Goal: Transaction & Acquisition: Book appointment/travel/reservation

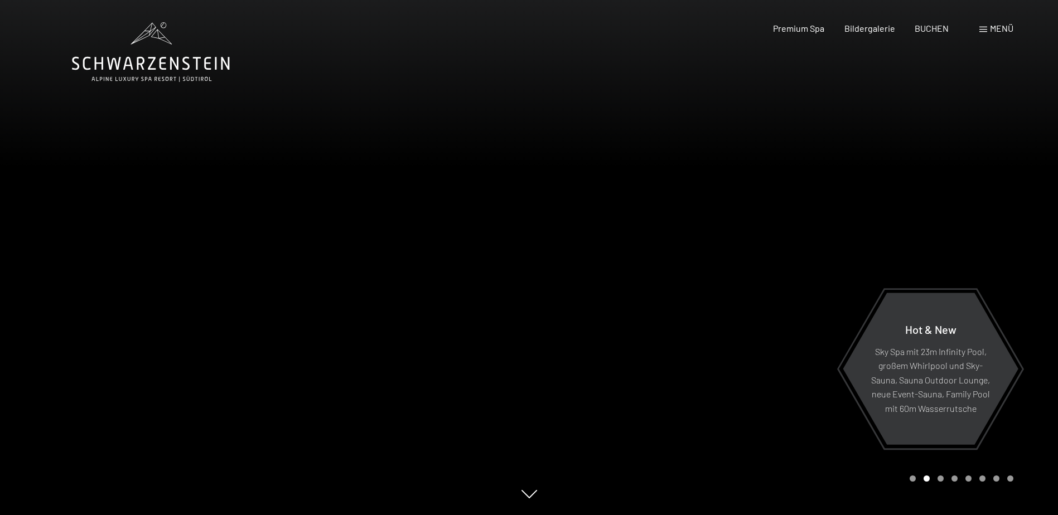
click at [985, 28] on span at bounding box center [983, 30] width 8 height 6
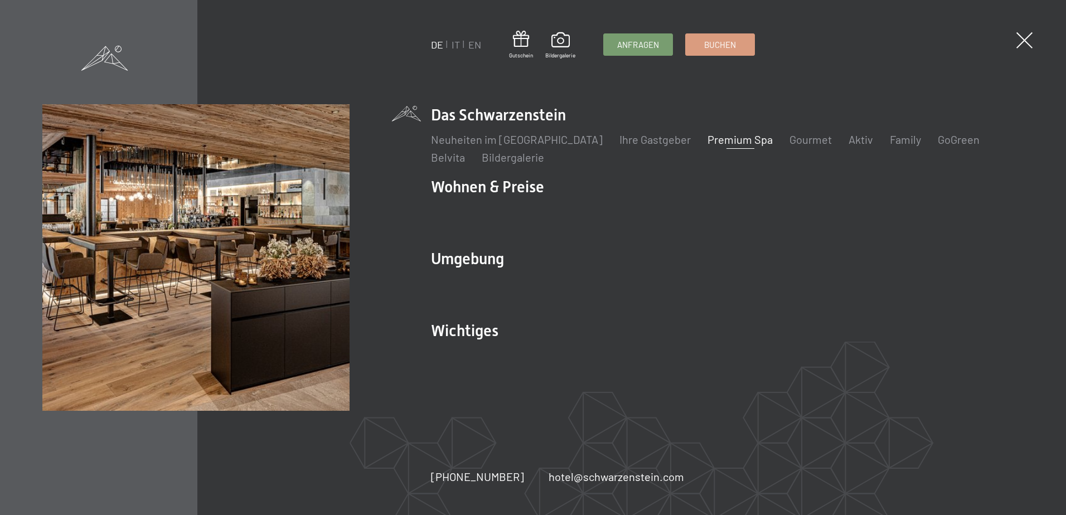
click at [714, 143] on link "Premium Spa" at bounding box center [739, 139] width 65 height 13
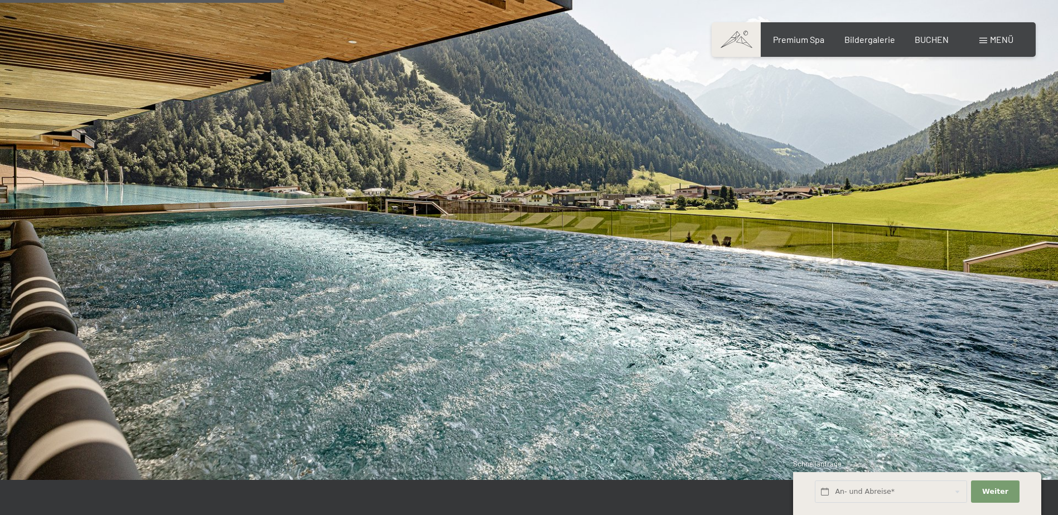
scroll to position [2341, 0]
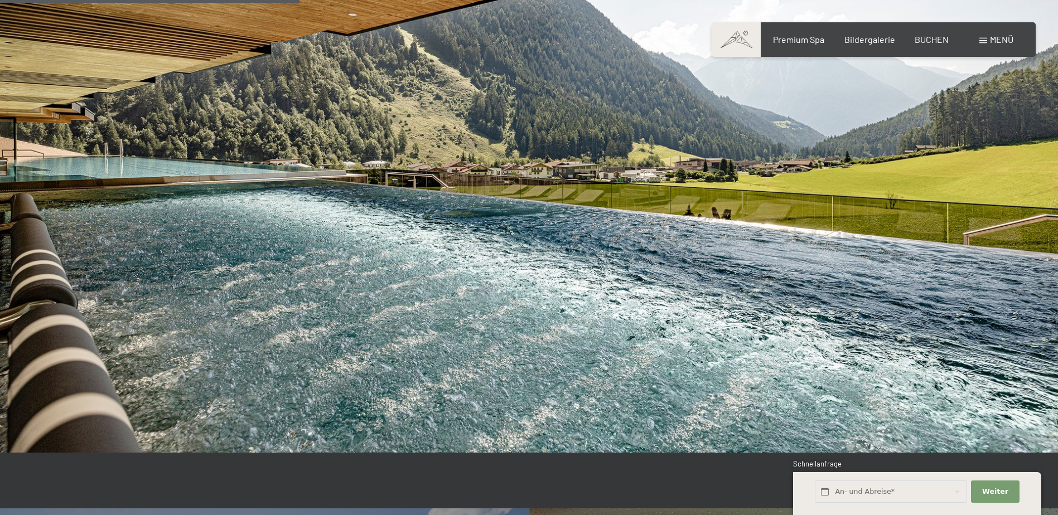
click at [981, 39] on span at bounding box center [983, 41] width 8 height 6
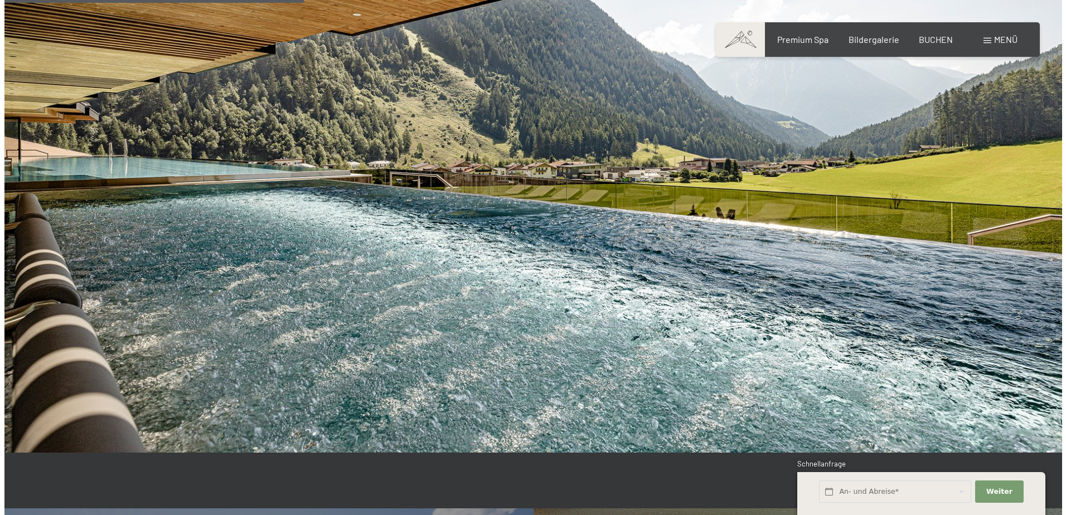
scroll to position [2348, 0]
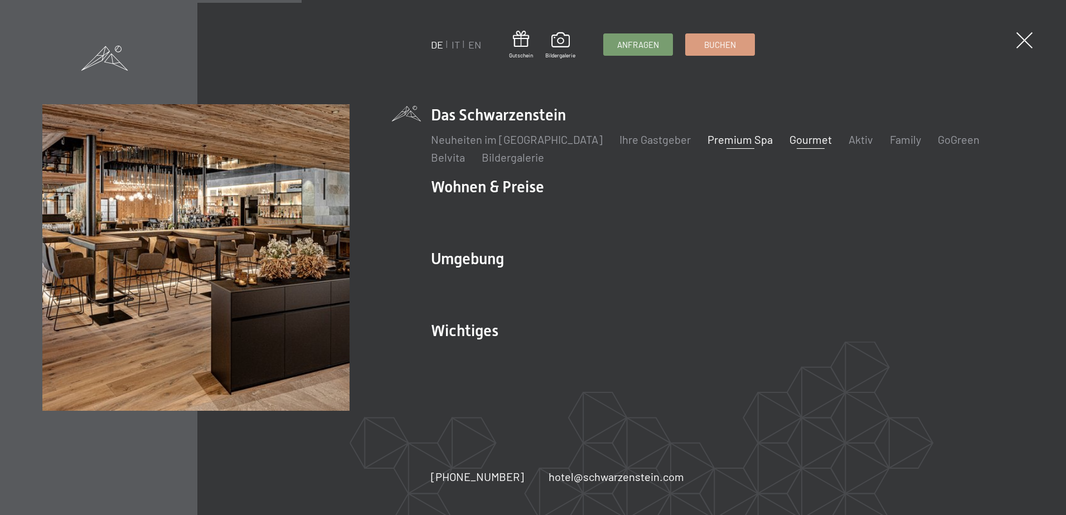
click at [789, 143] on link "Gourmet" at bounding box center [810, 139] width 42 height 13
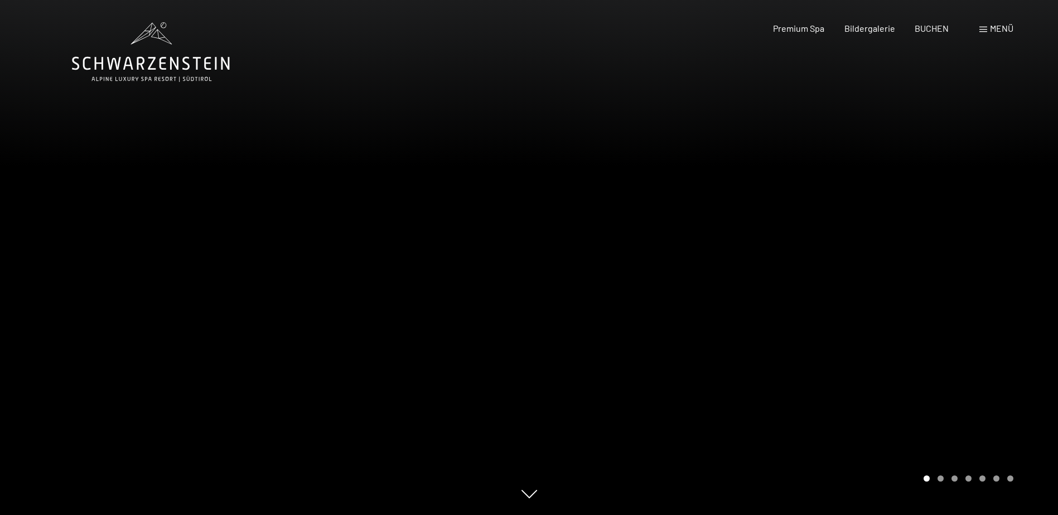
click at [977, 30] on div "Buchen Anfragen Premium Spa Bildergalerie BUCHEN Menü DE IT EN Gutschein Bilder…" at bounding box center [873, 28] width 279 height 12
click at [983, 28] on span at bounding box center [983, 30] width 8 height 6
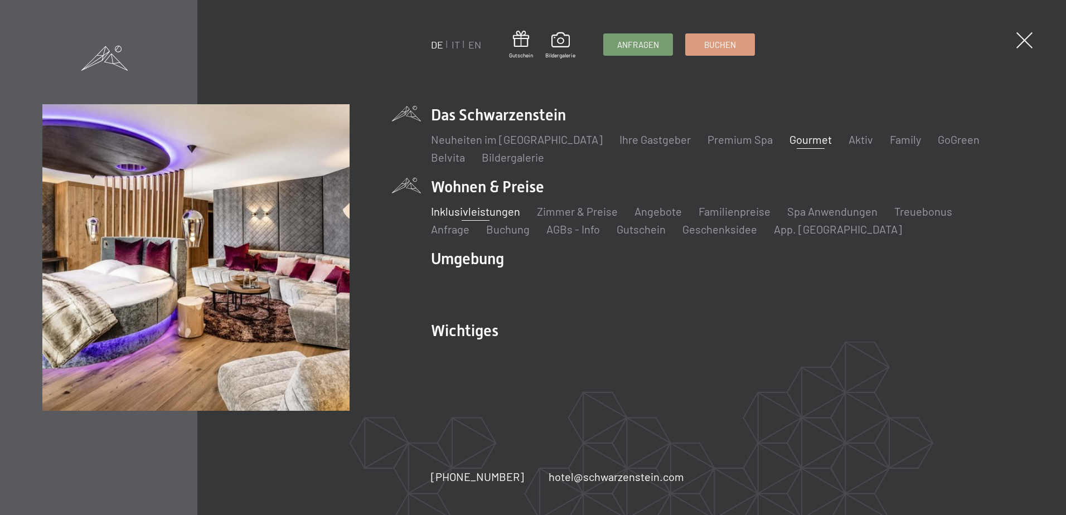
click at [471, 215] on link "Inklusivleistungen" at bounding box center [475, 211] width 89 height 13
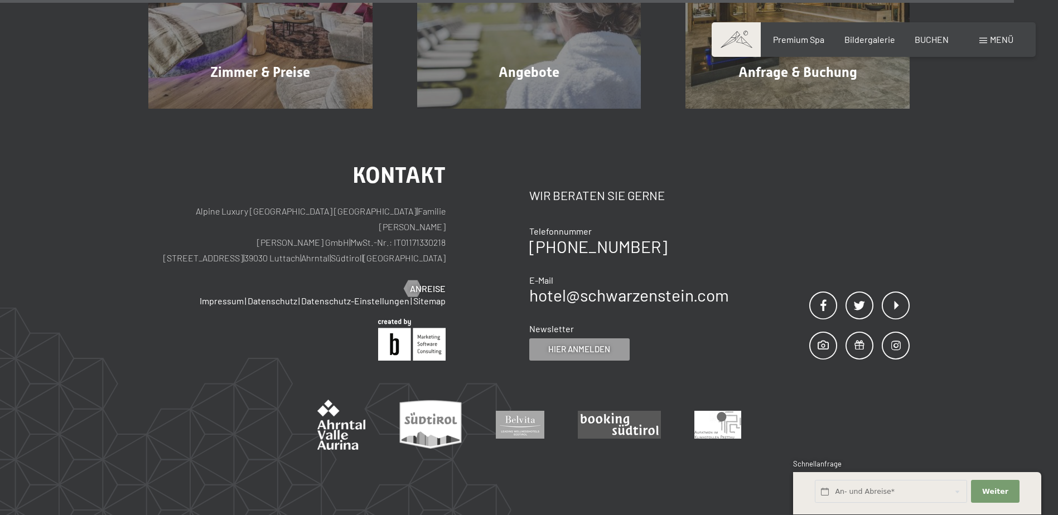
scroll to position [2086, 0]
click at [985, 42] on span at bounding box center [983, 41] width 8 height 6
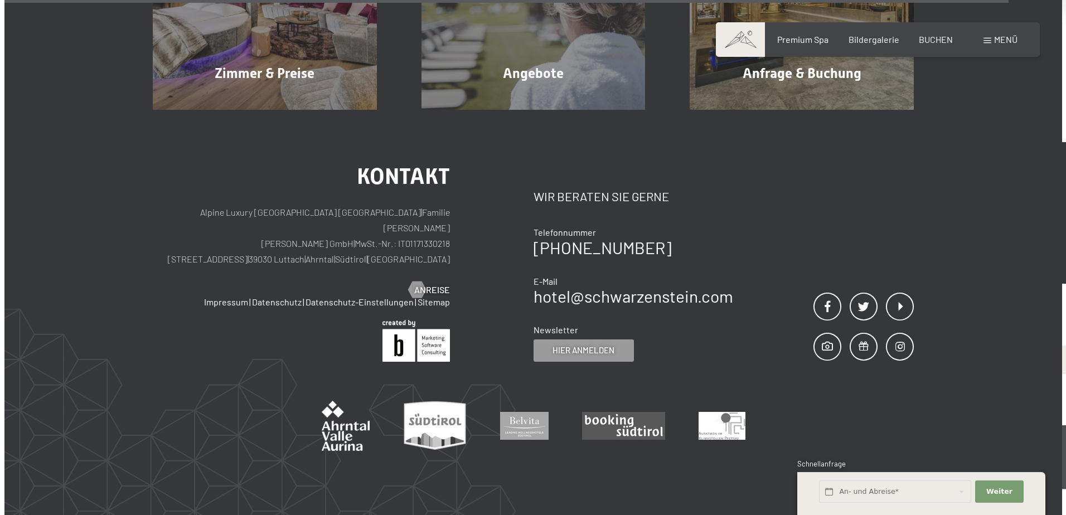
scroll to position [2091, 0]
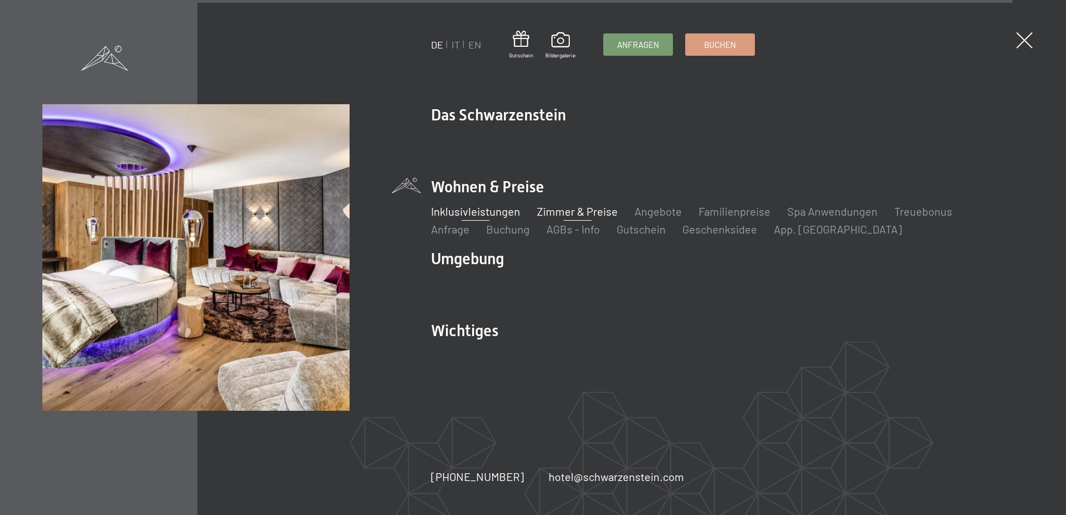
click at [564, 213] on link "Zimmer & Preise" at bounding box center [577, 211] width 81 height 13
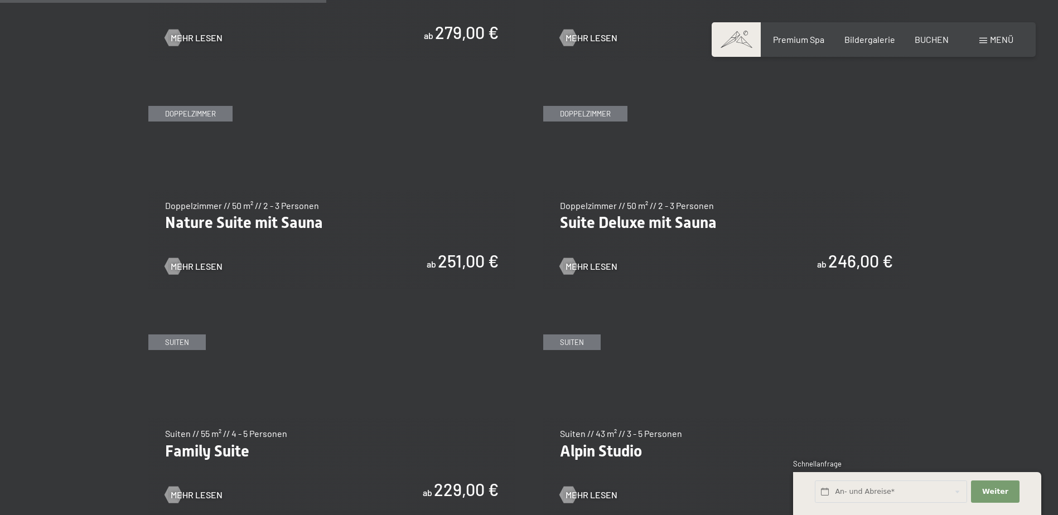
scroll to position [1059, 0]
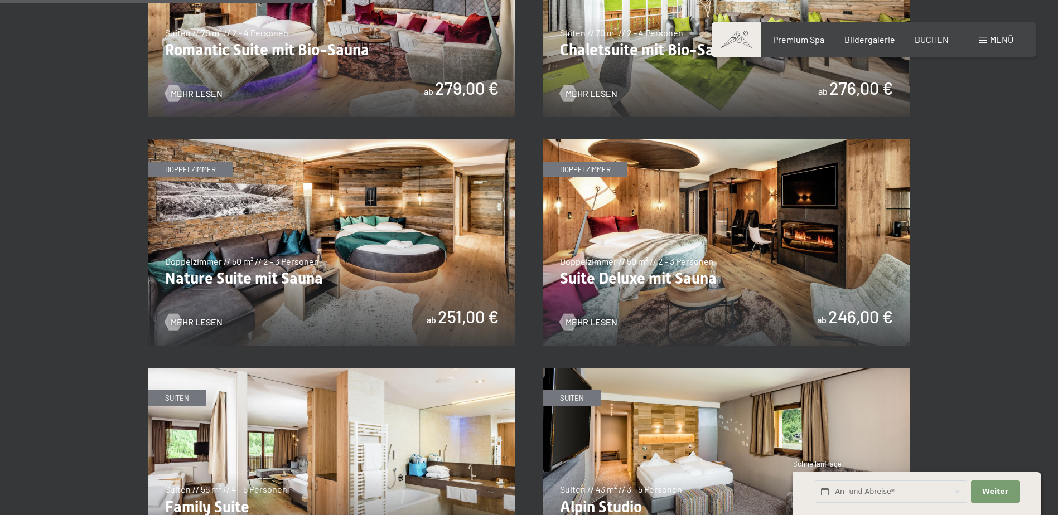
click at [737, 241] on img at bounding box center [726, 242] width 367 height 206
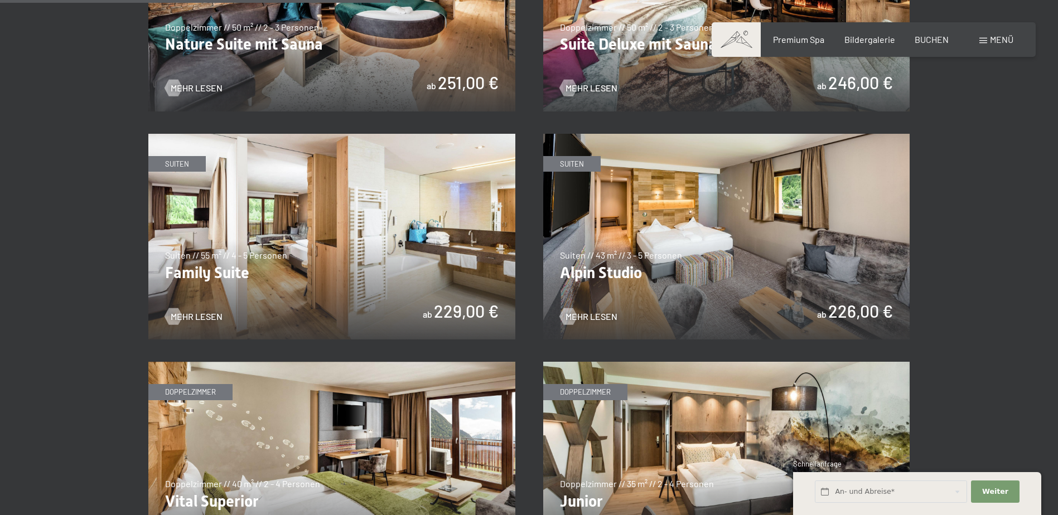
scroll to position [1394, 0]
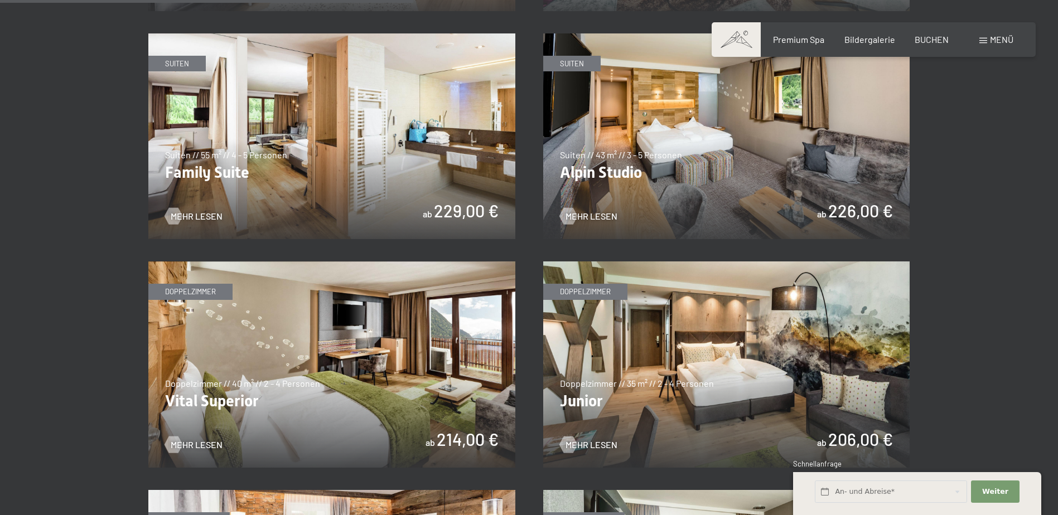
click at [682, 359] on img at bounding box center [726, 364] width 367 height 206
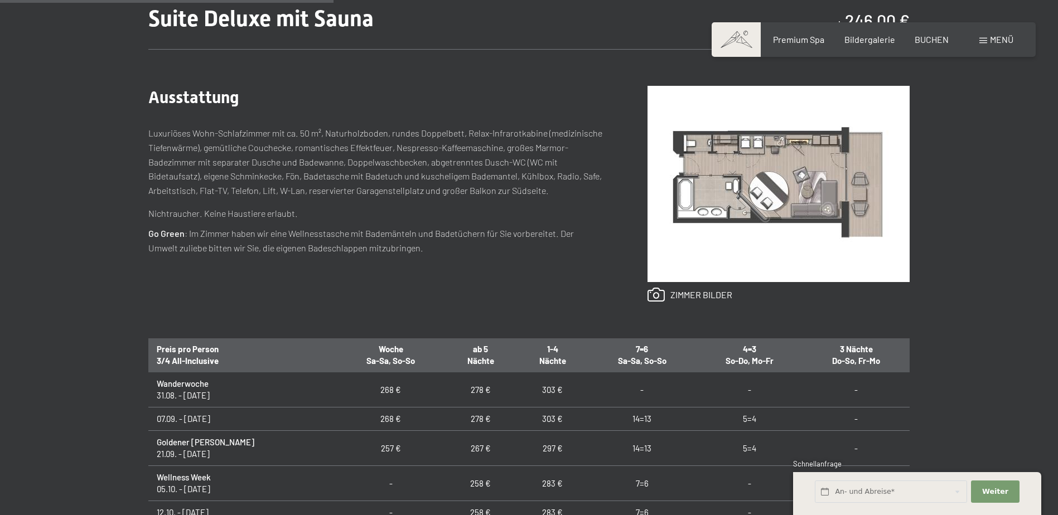
scroll to position [56, 0]
